Goal: Task Accomplishment & Management: Complete application form

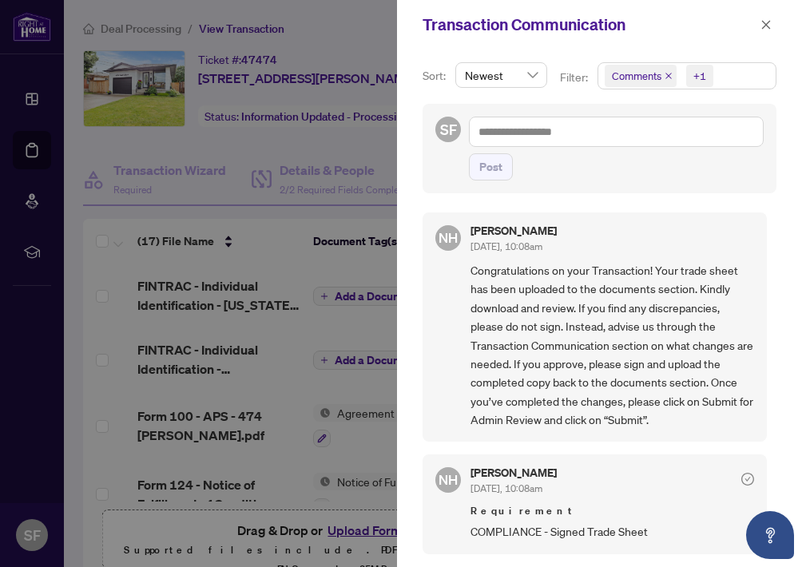
scroll to position [349, 0]
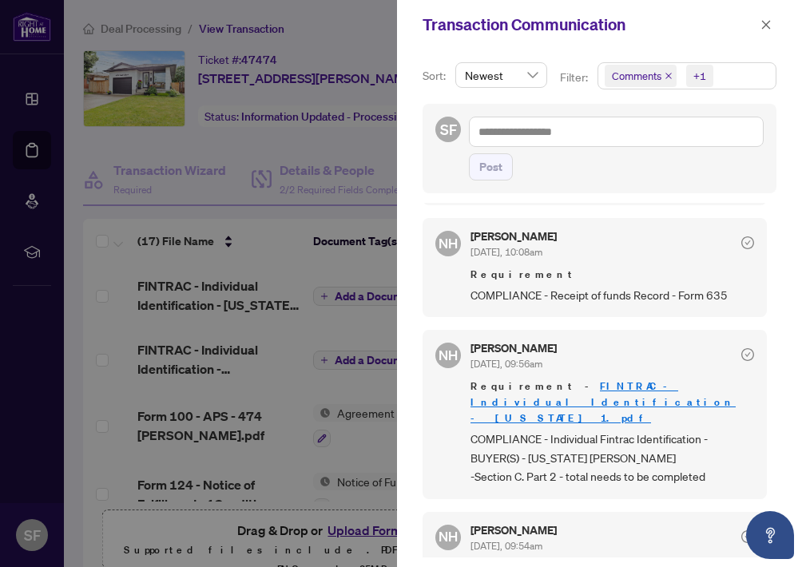
click at [386, 16] on div at bounding box center [401, 283] width 802 height 567
click at [774, 22] on button "button" at bounding box center [766, 24] width 21 height 19
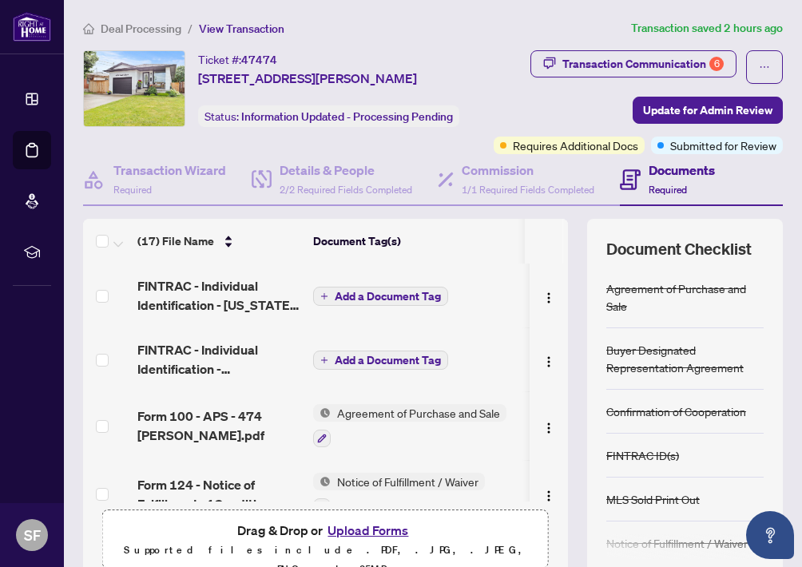
click at [350, 541] on button "Upload Forms" at bounding box center [368, 530] width 90 height 21
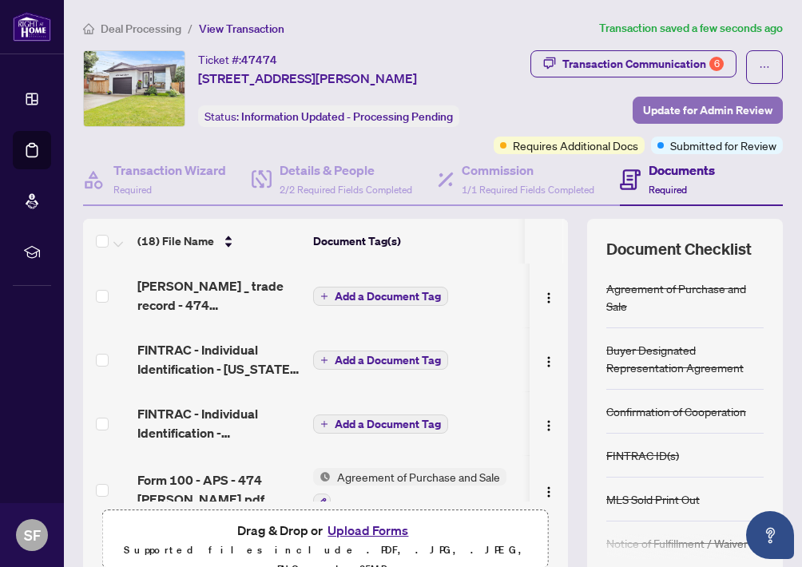
click at [712, 108] on span "Update for Admin Review" at bounding box center [707, 111] width 129 height 26
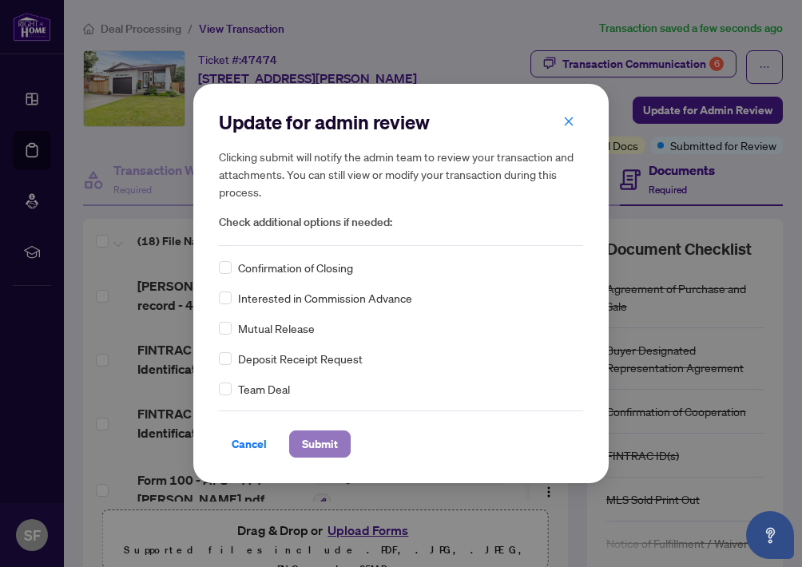
click at [314, 444] on span "Submit" at bounding box center [320, 445] width 36 height 26
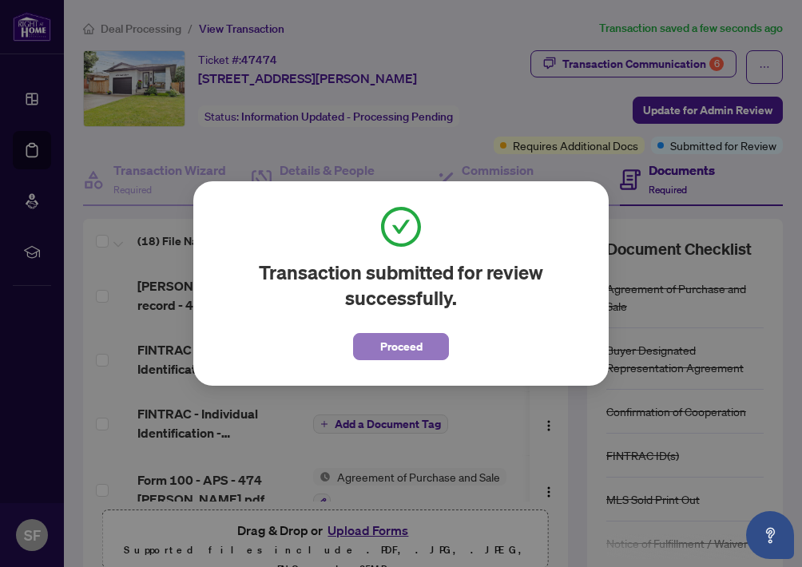
click at [400, 354] on span "Proceed" at bounding box center [401, 347] width 42 height 26
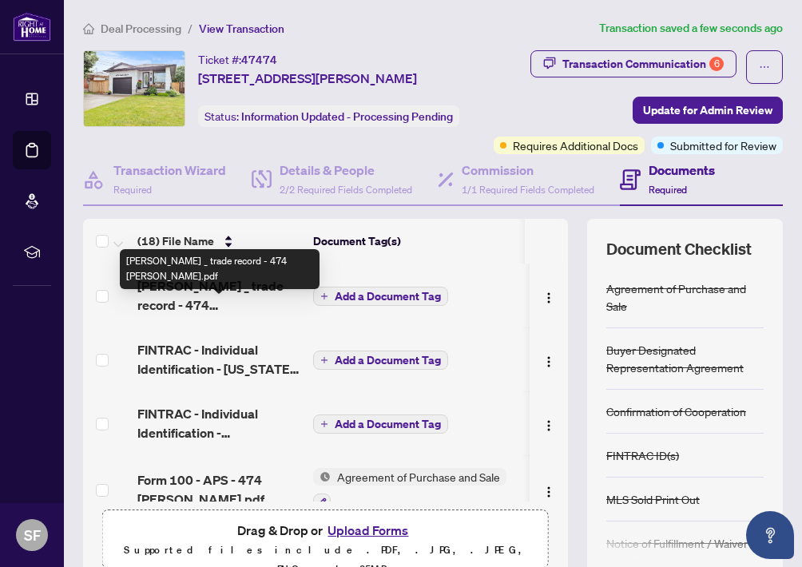
click at [211, 315] on span "[PERSON_NAME] _ trade record - 474 [PERSON_NAME].pdf" at bounding box center [218, 296] width 163 height 38
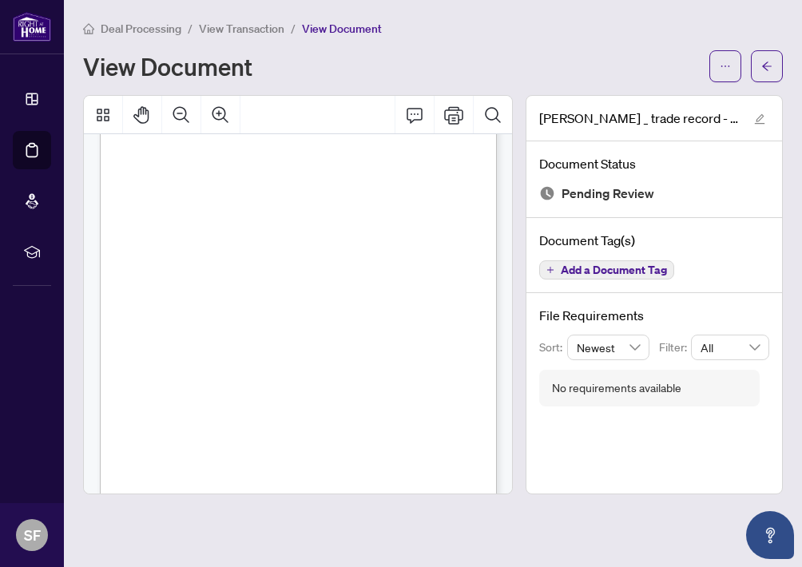
scroll to position [185, 0]
click at [245, 26] on span "View Transaction" at bounding box center [242, 29] width 86 height 14
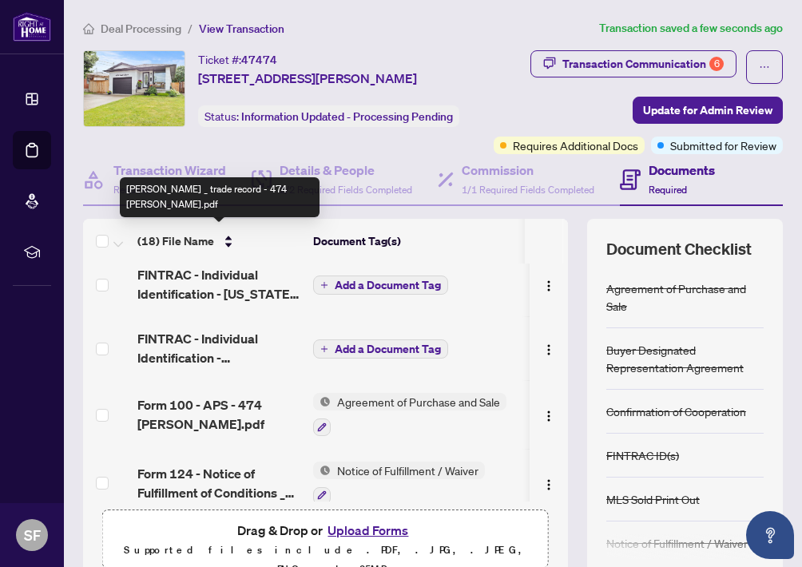
scroll to position [76, 0]
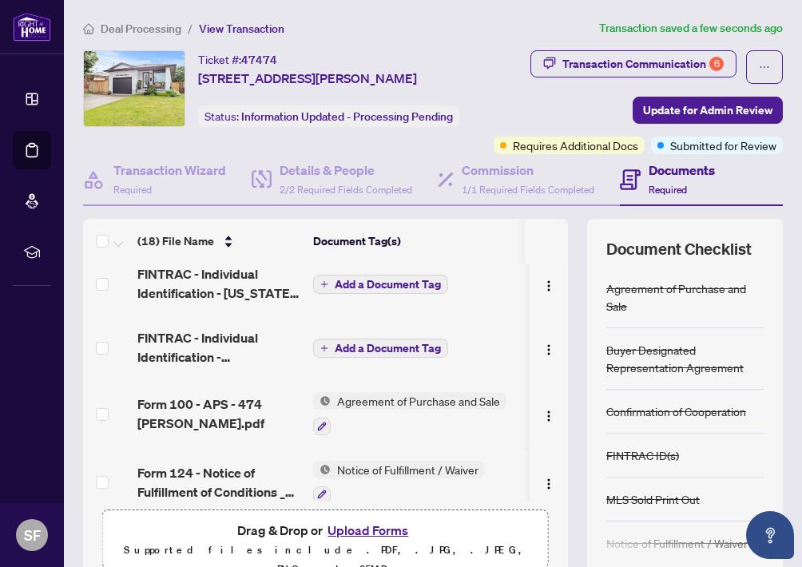
click at [351, 541] on button "Upload Forms" at bounding box center [368, 530] width 90 height 21
click at [365, 541] on button "Upload Forms" at bounding box center [368, 530] width 90 height 21
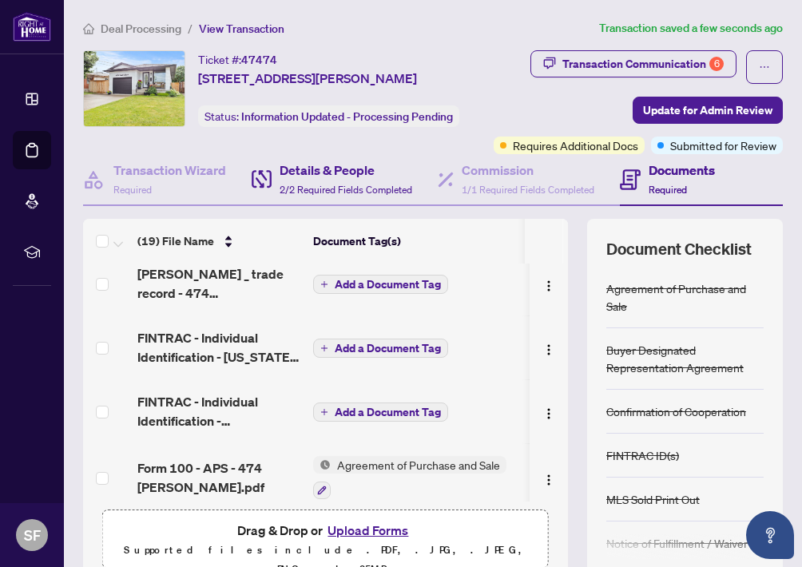
scroll to position [0, 0]
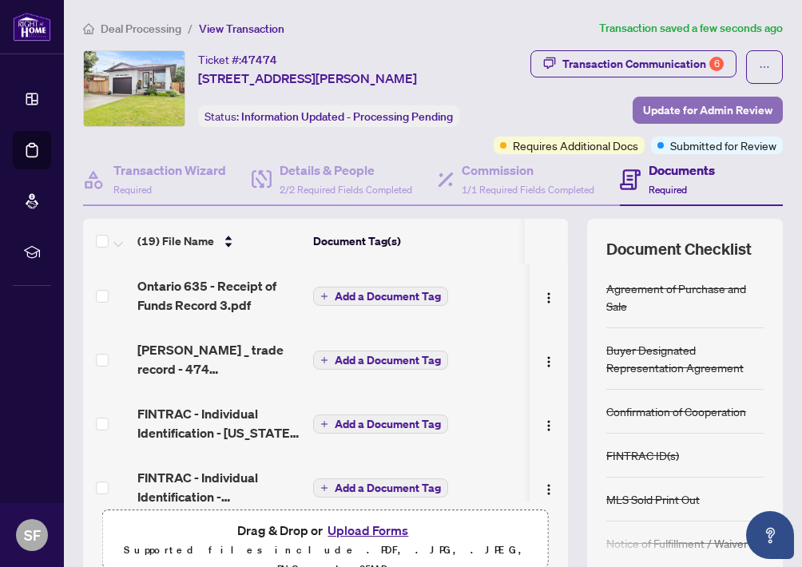
click at [667, 111] on span "Update for Admin Review" at bounding box center [707, 111] width 129 height 26
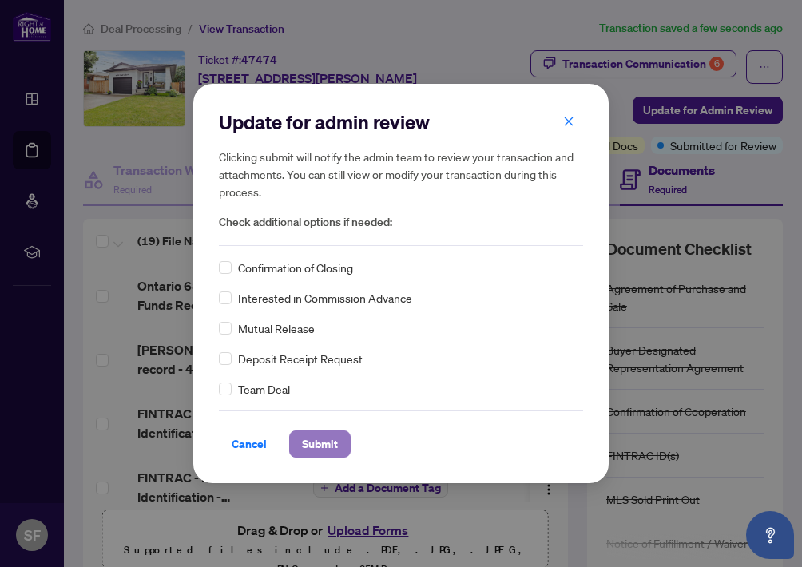
click at [332, 439] on span "Submit" at bounding box center [320, 445] width 36 height 26
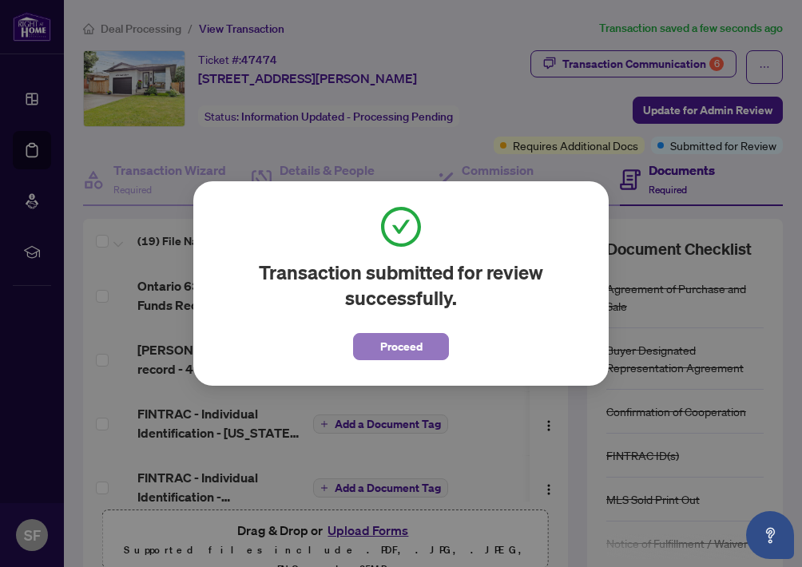
click at [410, 346] on span "Proceed" at bounding box center [401, 347] width 42 height 26
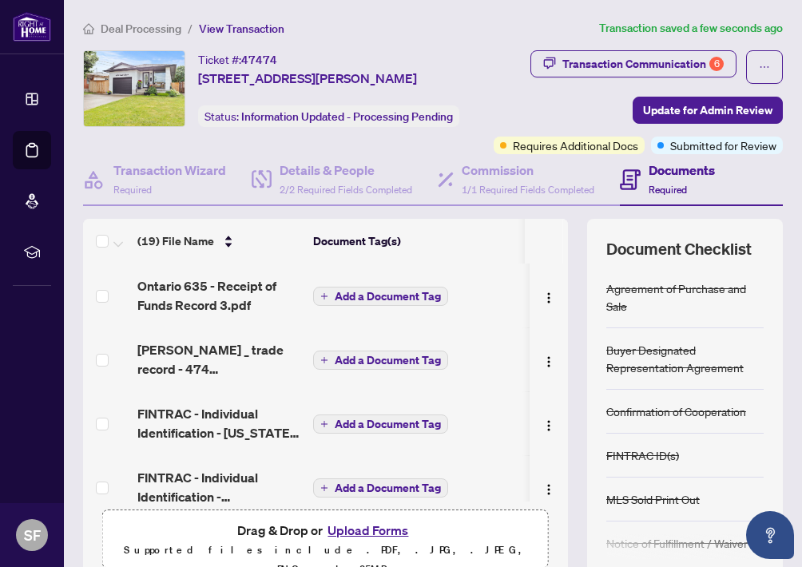
click at [406, 27] on ol "Deal Processing / View Transaction" at bounding box center [338, 28] width 510 height 18
